Goal: Task Accomplishment & Management: Manage account settings

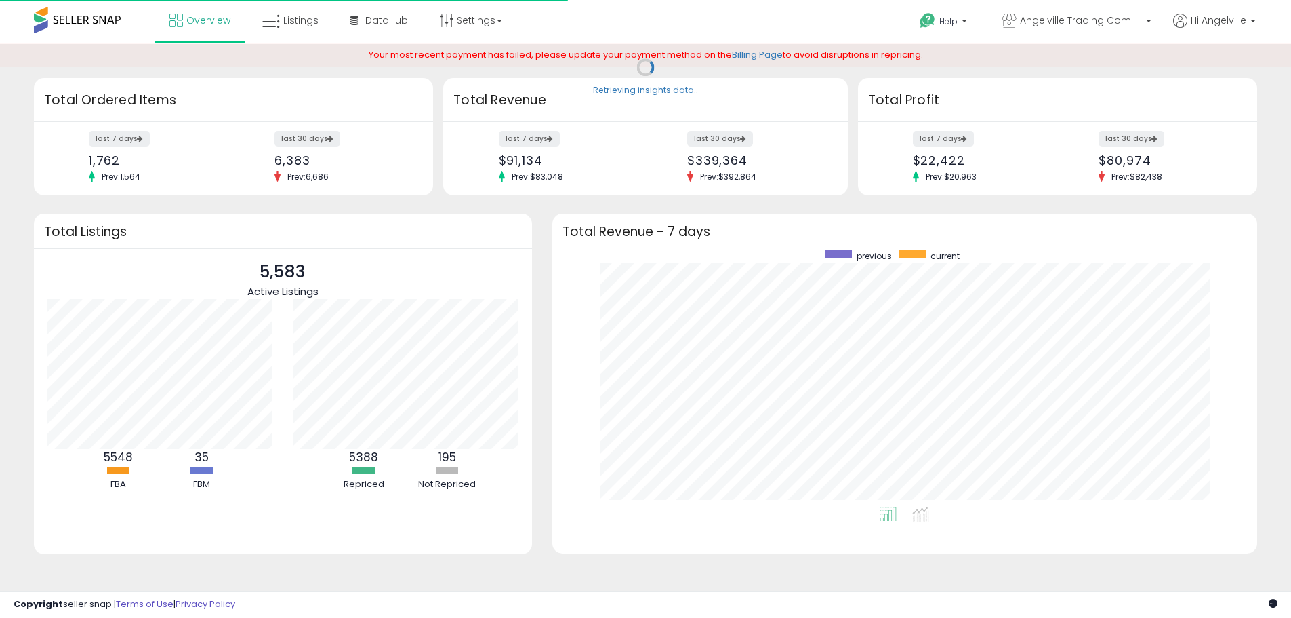
scroll to position [256, 679]
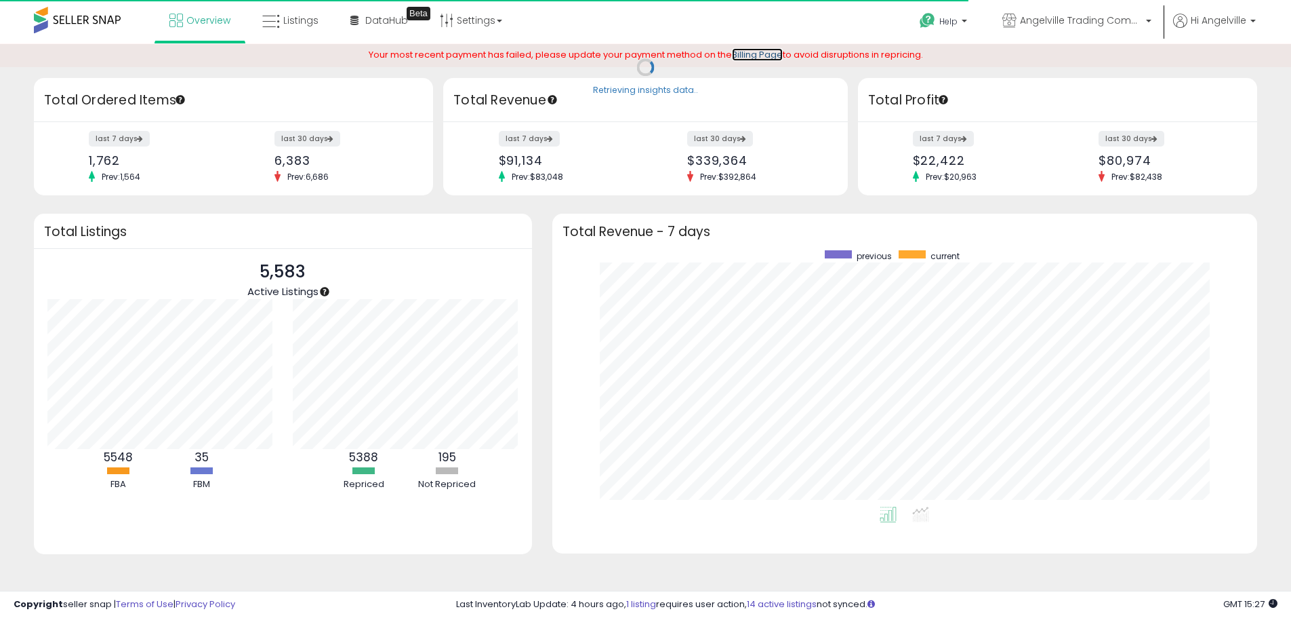
click at [760, 55] on link "Billing Page" at bounding box center [757, 54] width 51 height 13
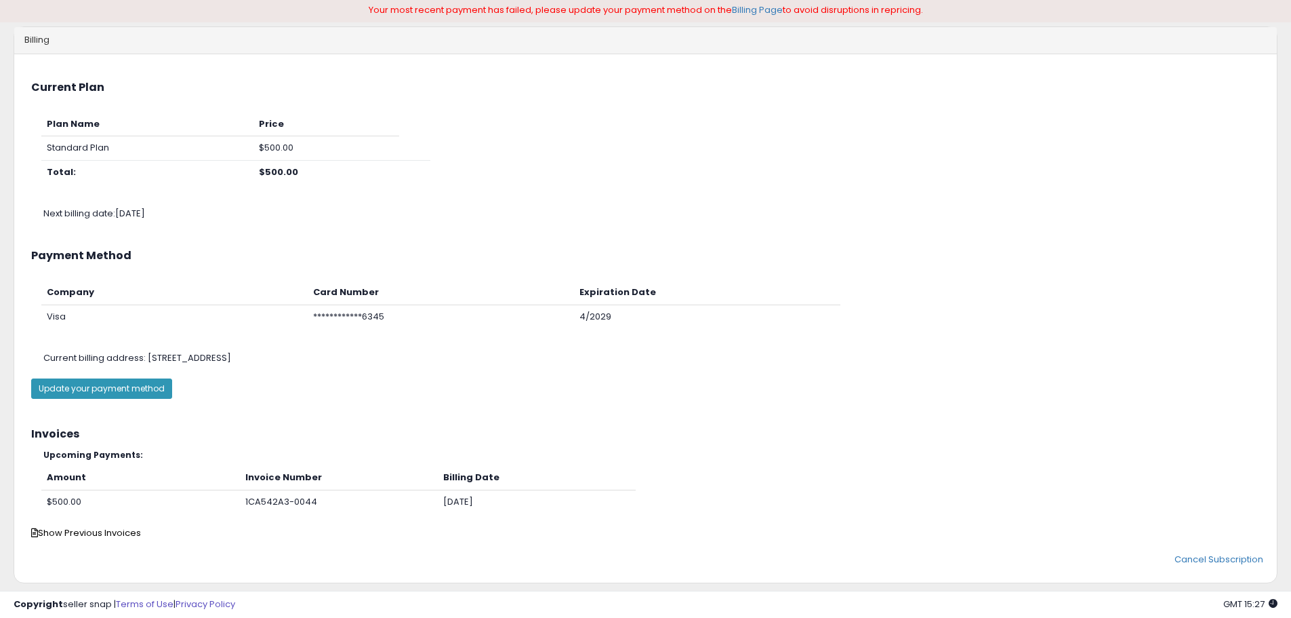
scroll to position [68, 0]
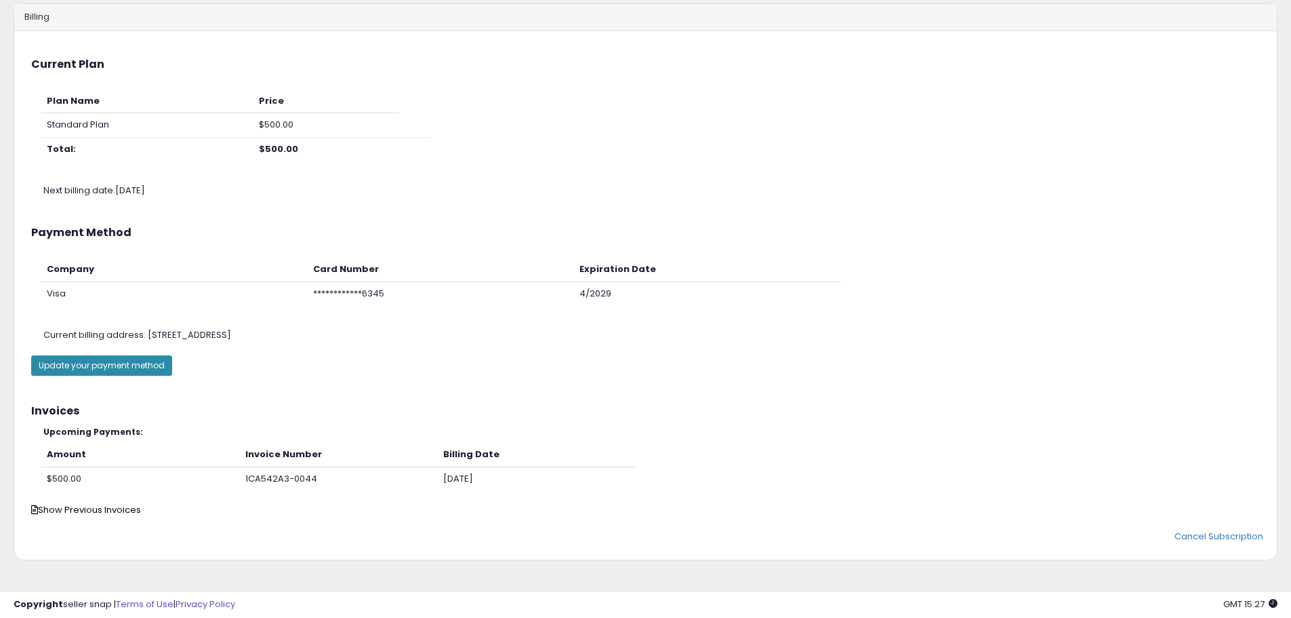
click at [117, 361] on button "Update your payment method" at bounding box center [101, 365] width 141 height 20
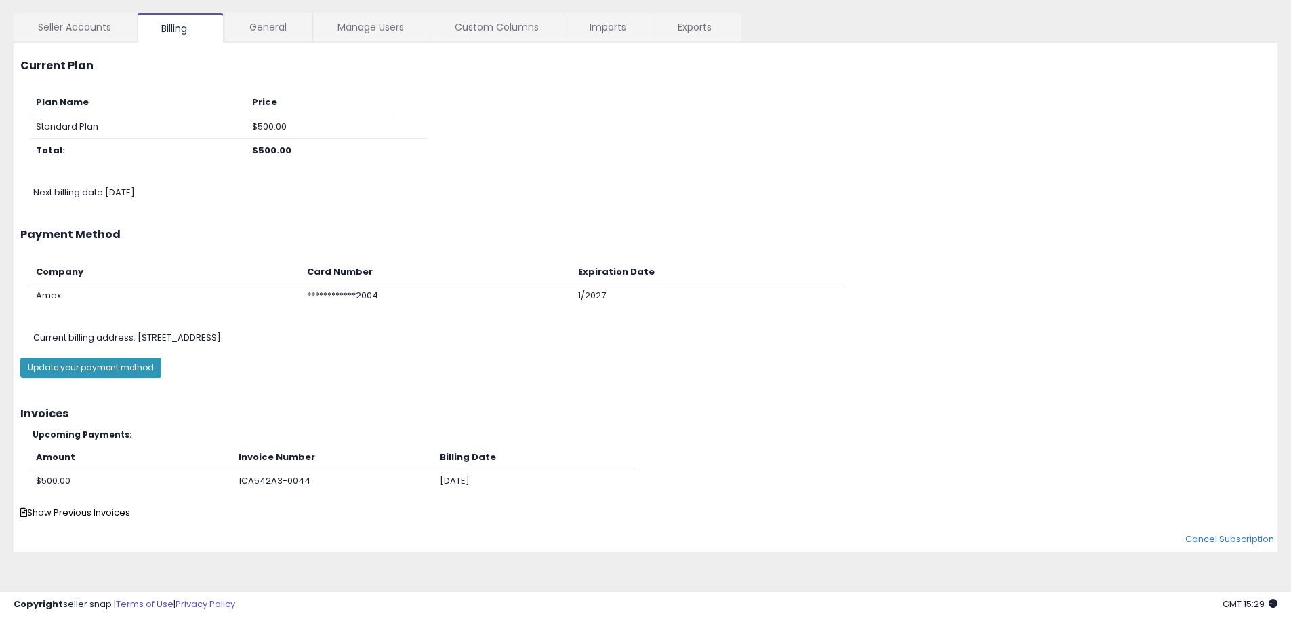
scroll to position [70, 0]
click at [96, 508] on span "Show Previous Invoices" at bounding box center [75, 510] width 110 height 13
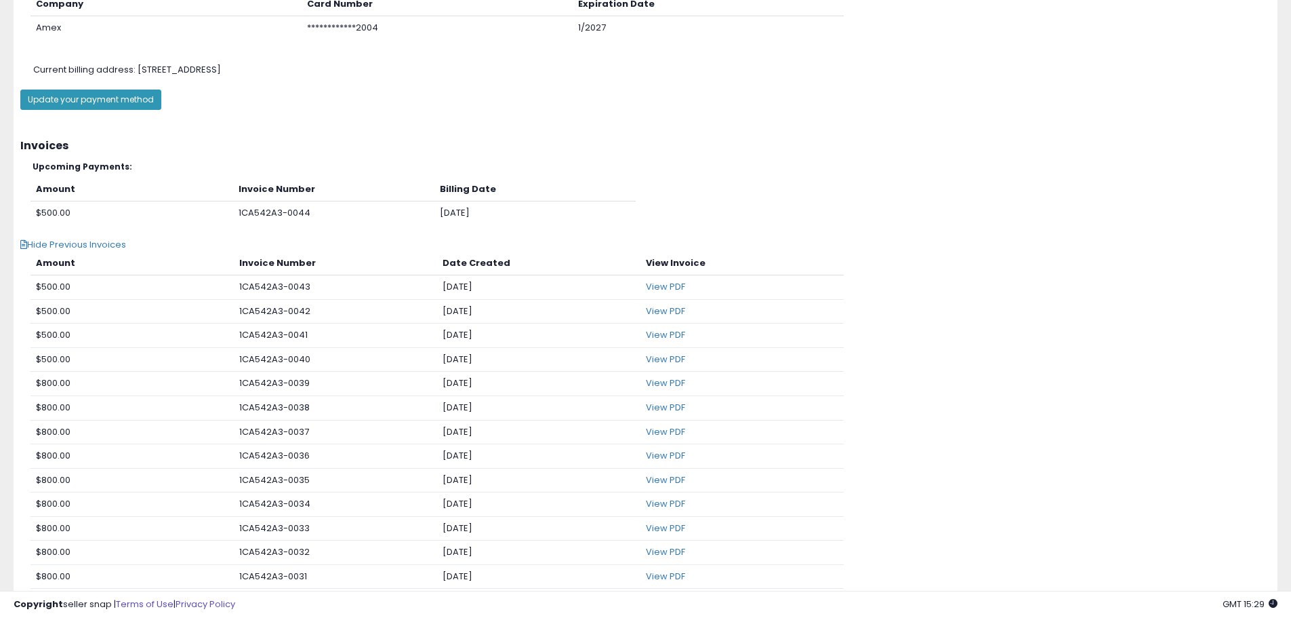
scroll to position [342, 0]
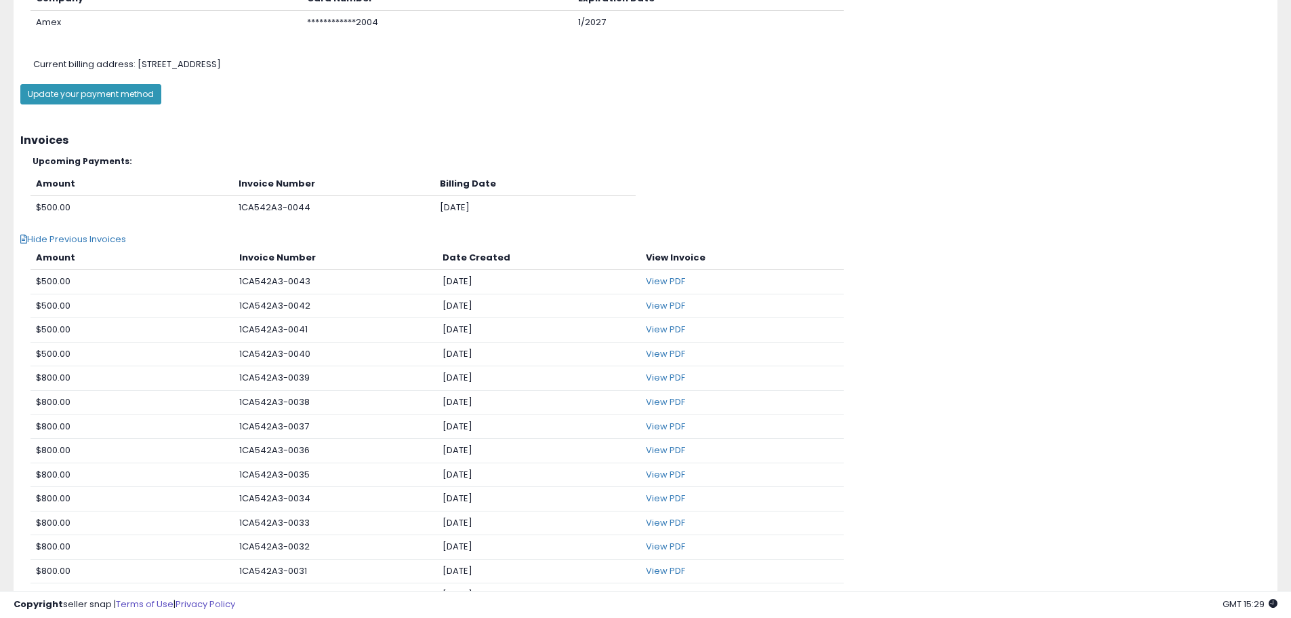
click at [66, 239] on span "Hide Previous Invoices" at bounding box center [73, 239] width 106 height 13
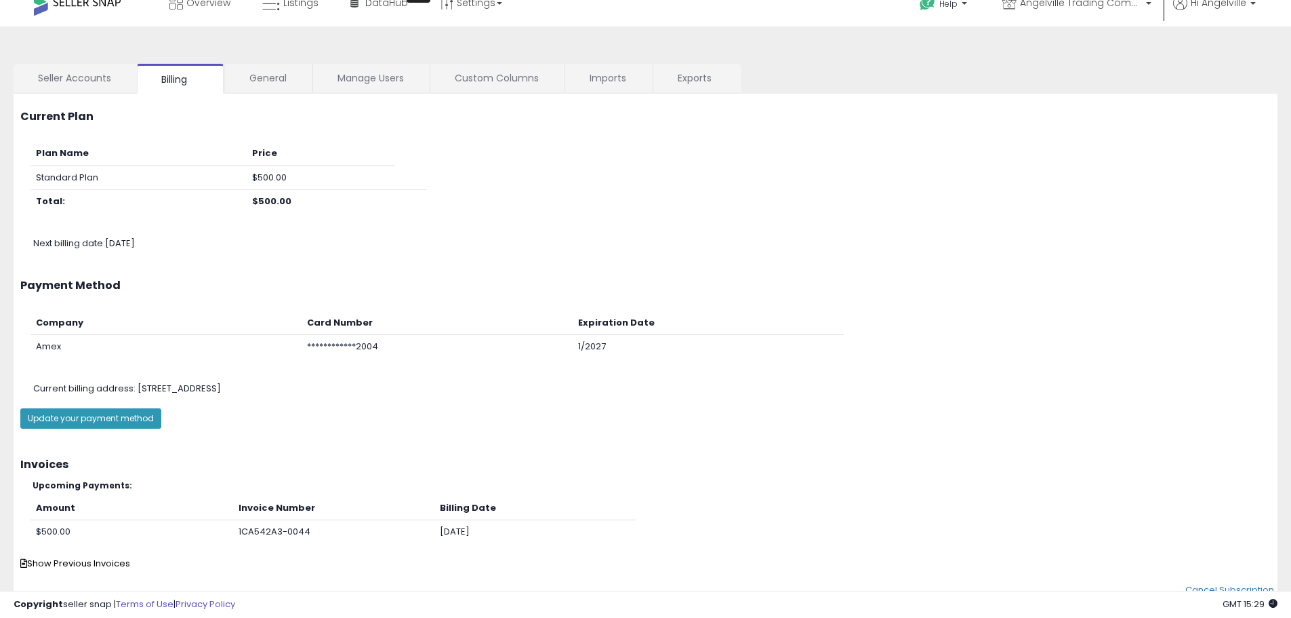
scroll to position [0, 0]
